Goal: Task Accomplishment & Management: Manage account settings

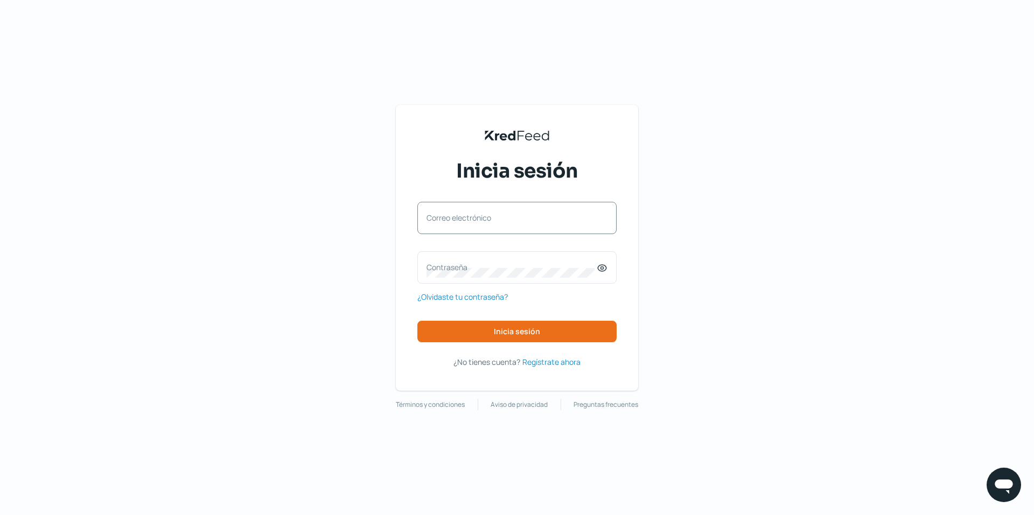
click at [467, 217] on label "Correo electrónico" at bounding box center [511, 218] width 170 height 10
click at [467, 219] on input "Correo electrónico" at bounding box center [516, 224] width 181 height 10
type input "[EMAIL_ADDRESS][DOMAIN_NAME]"
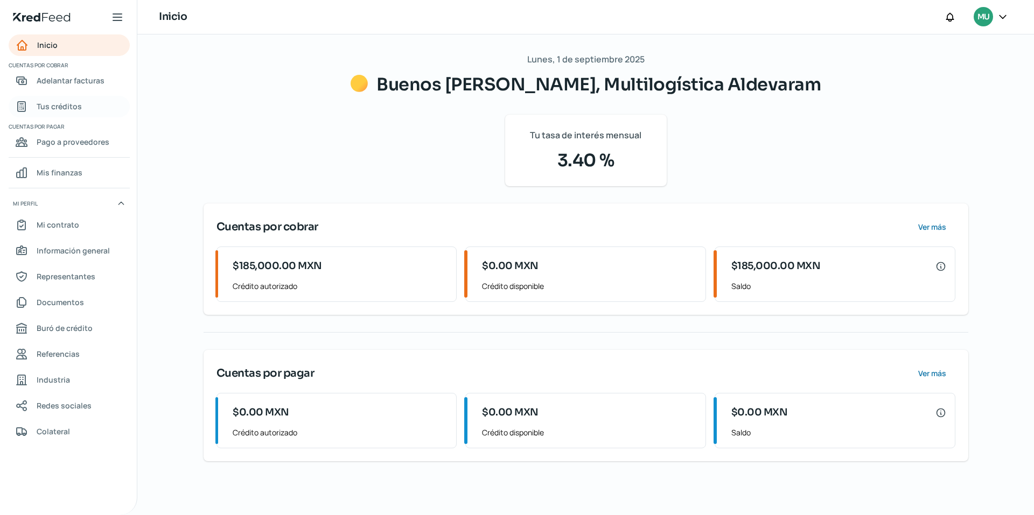
click at [55, 107] on span "Tus créditos" at bounding box center [59, 106] width 45 height 13
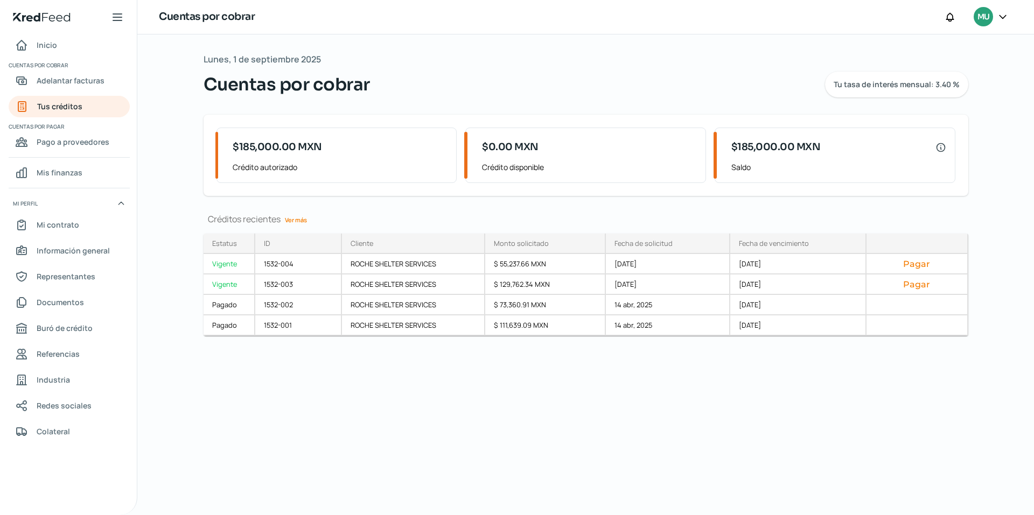
click at [1005, 18] on icon at bounding box center [1002, 16] width 11 height 11
click at [915, 141] on span "Cerrar sesión" at bounding box center [909, 144] width 48 height 13
